Goal: Transaction & Acquisition: Purchase product/service

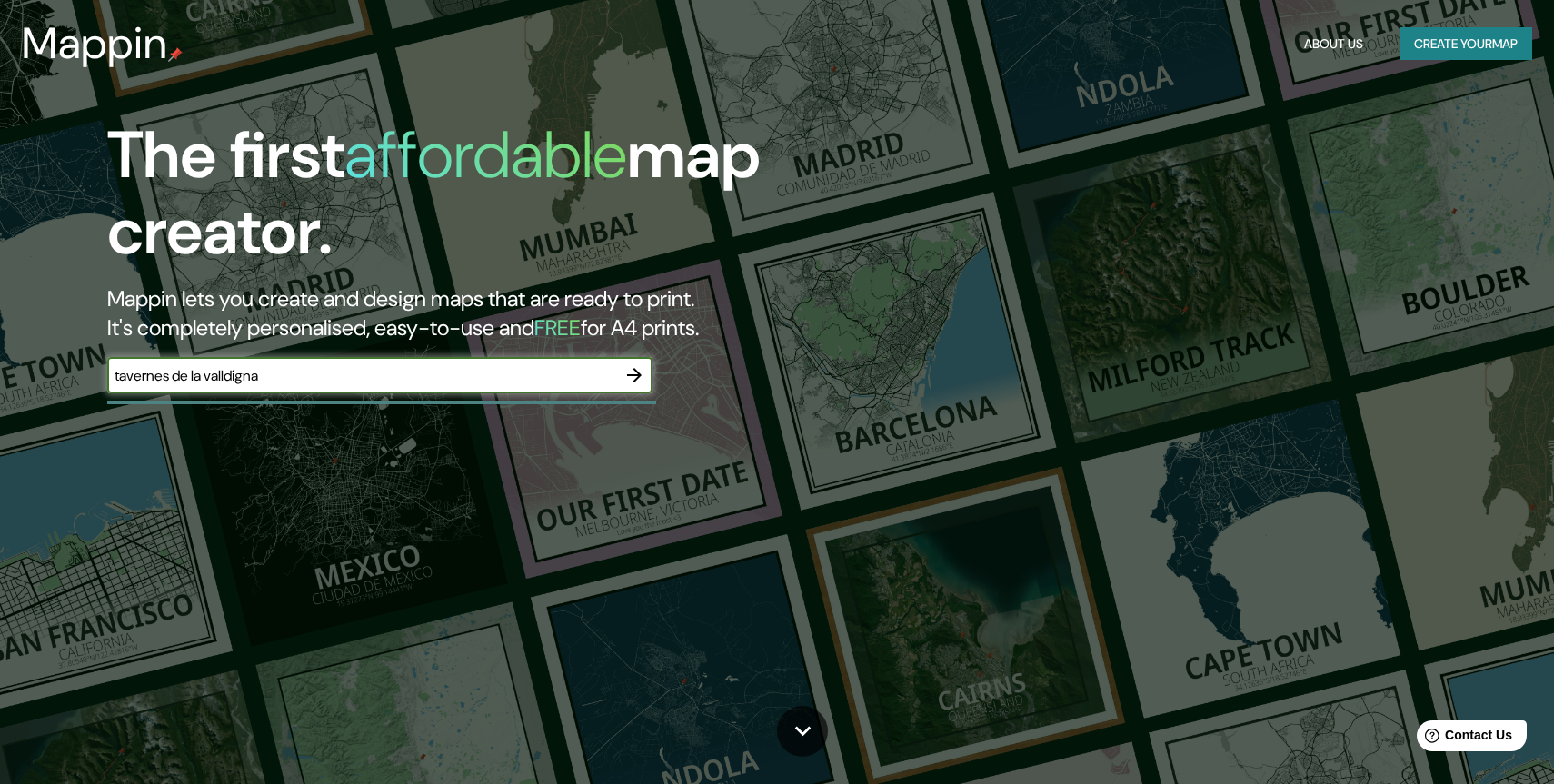
type input "tavernes de la valldigna"
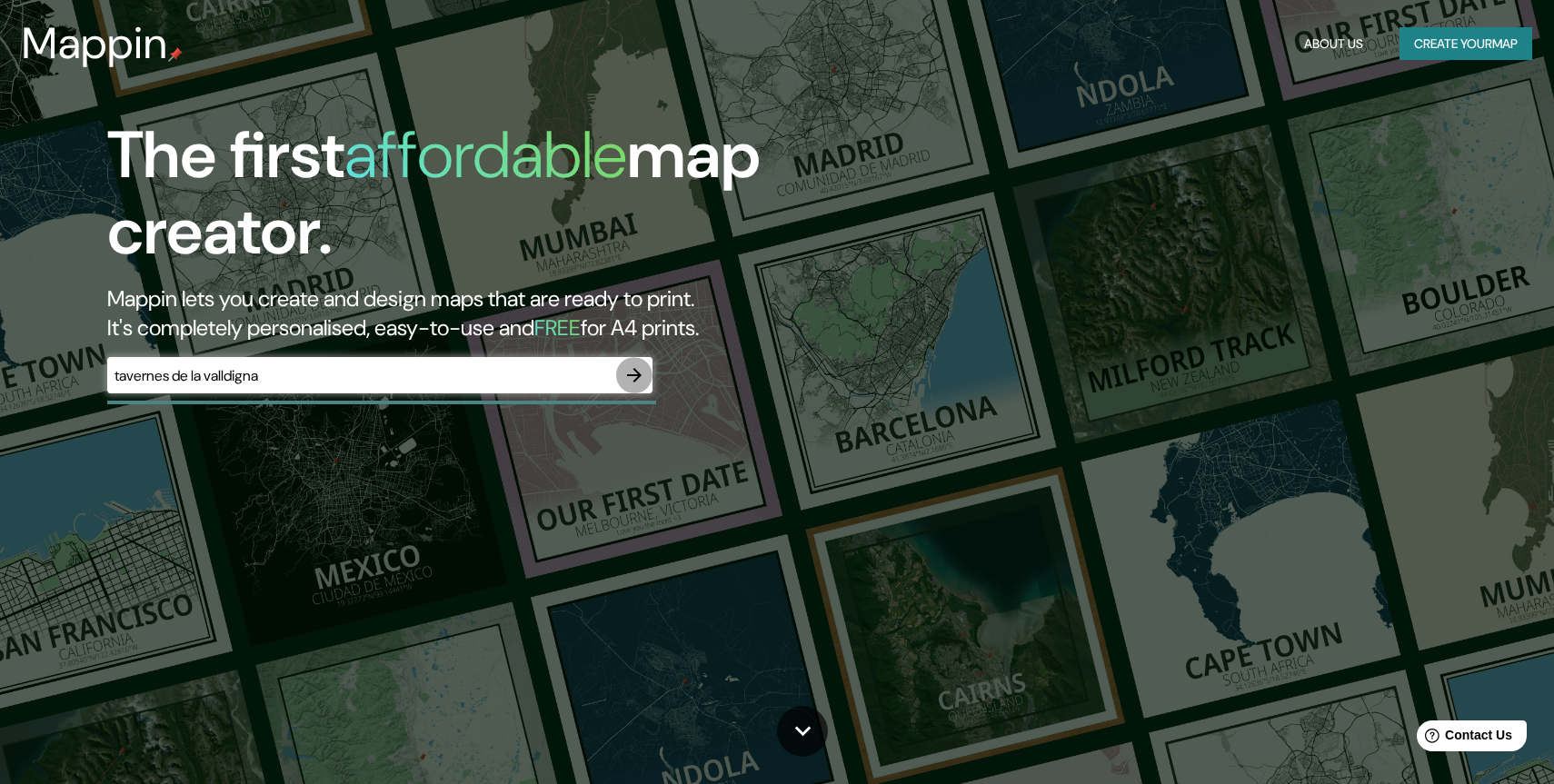
click at [634, 366] on icon "button" at bounding box center [635, 376] width 22 height 22
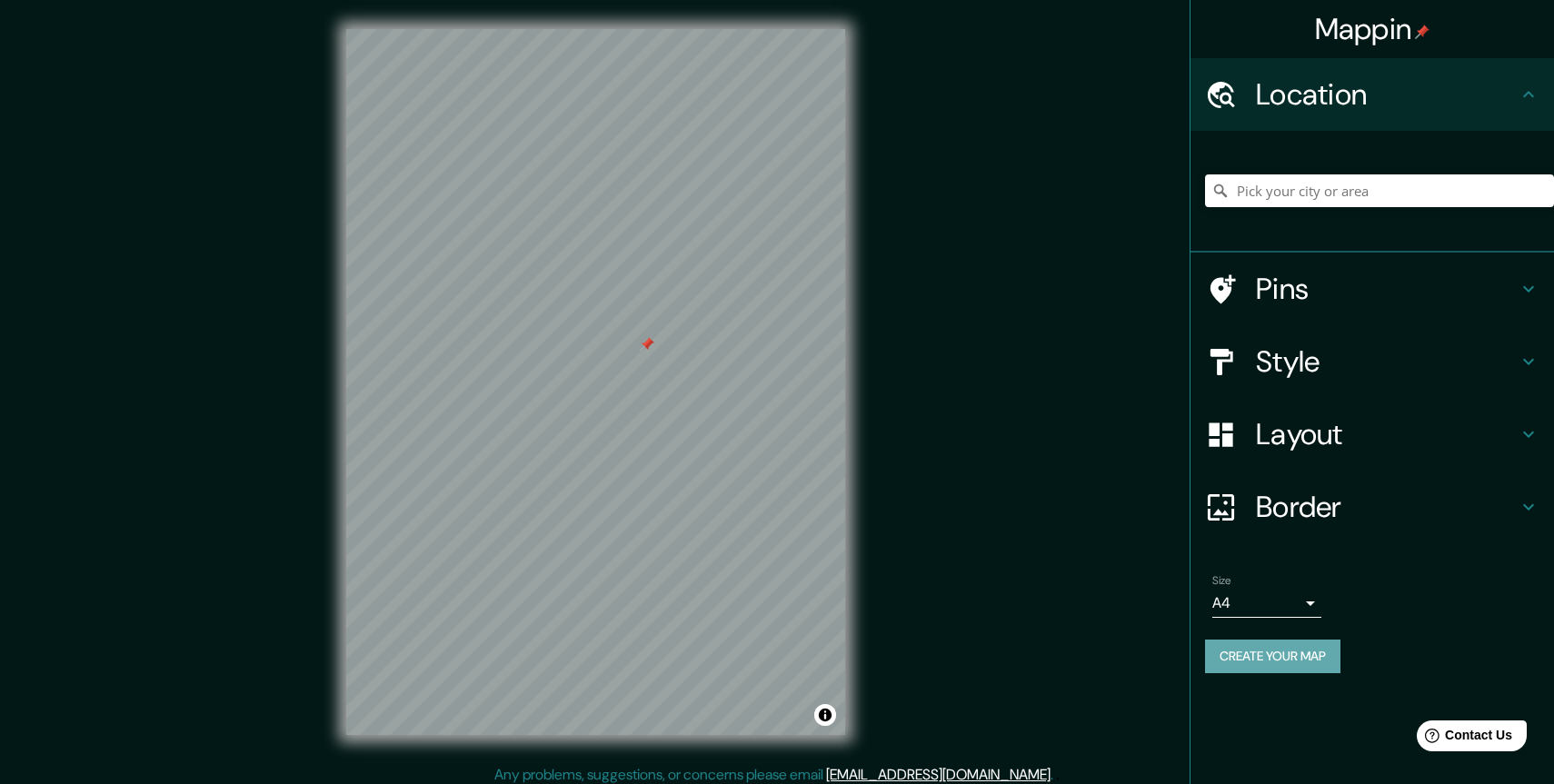
click at [1318, 658] on button "Create your map" at bounding box center [1273, 656] width 135 height 34
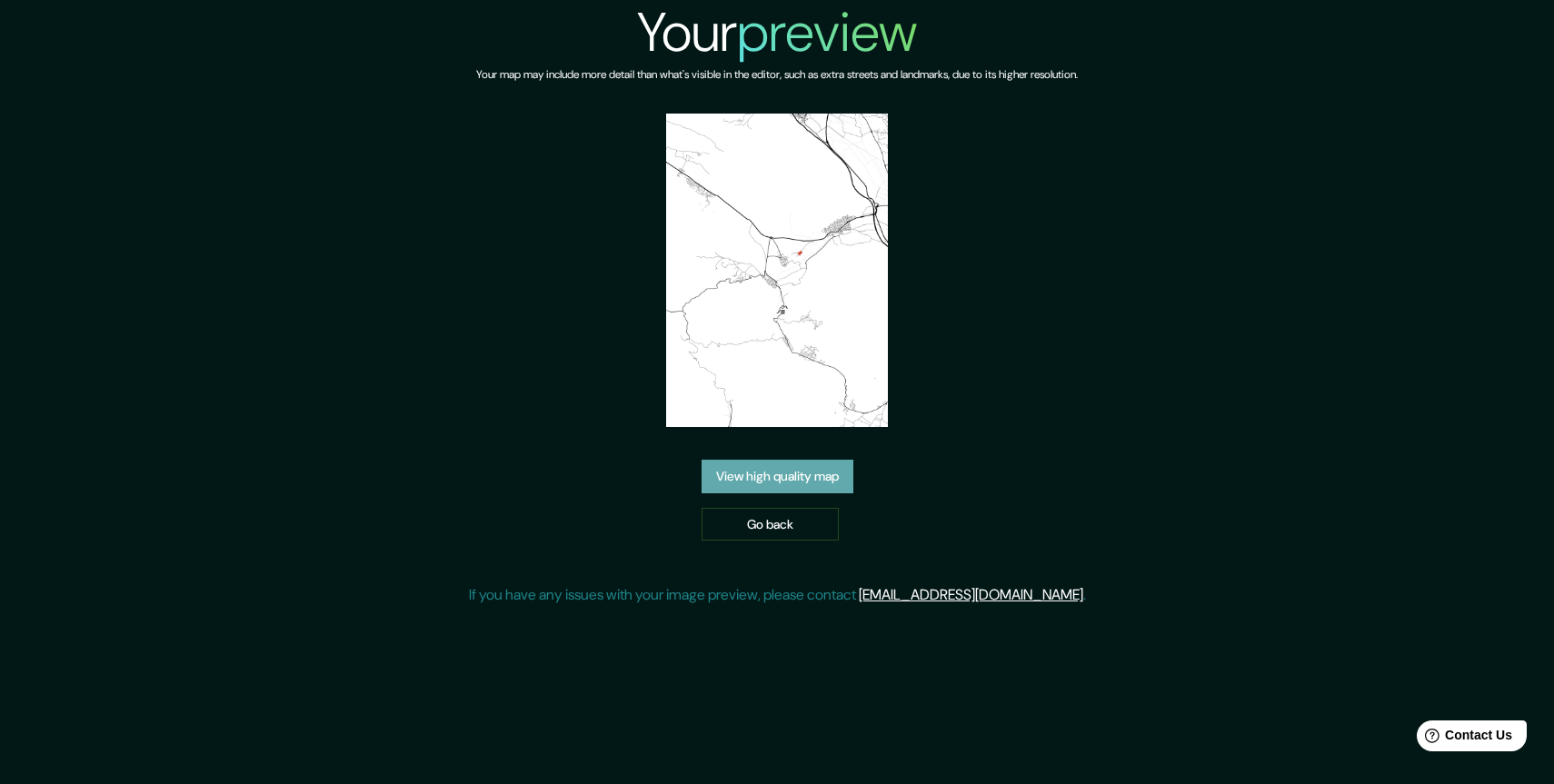
click at [826, 474] on link "View high quality map" at bounding box center [777, 476] width 151 height 34
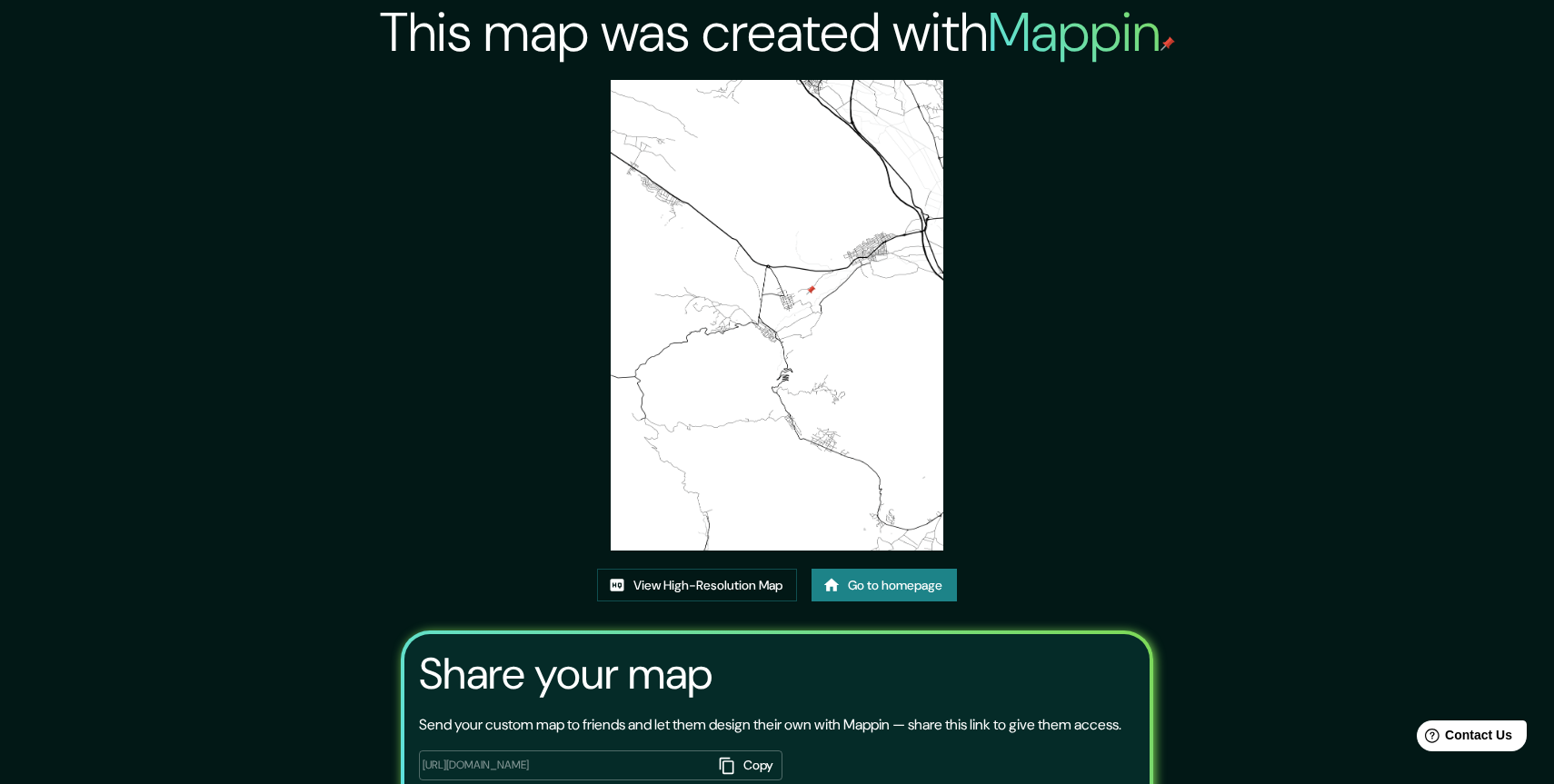
click at [789, 325] on img at bounding box center [777, 315] width 333 height 470
click at [844, 436] on img at bounding box center [777, 315] width 333 height 470
